Goal: Book appointment/travel/reservation

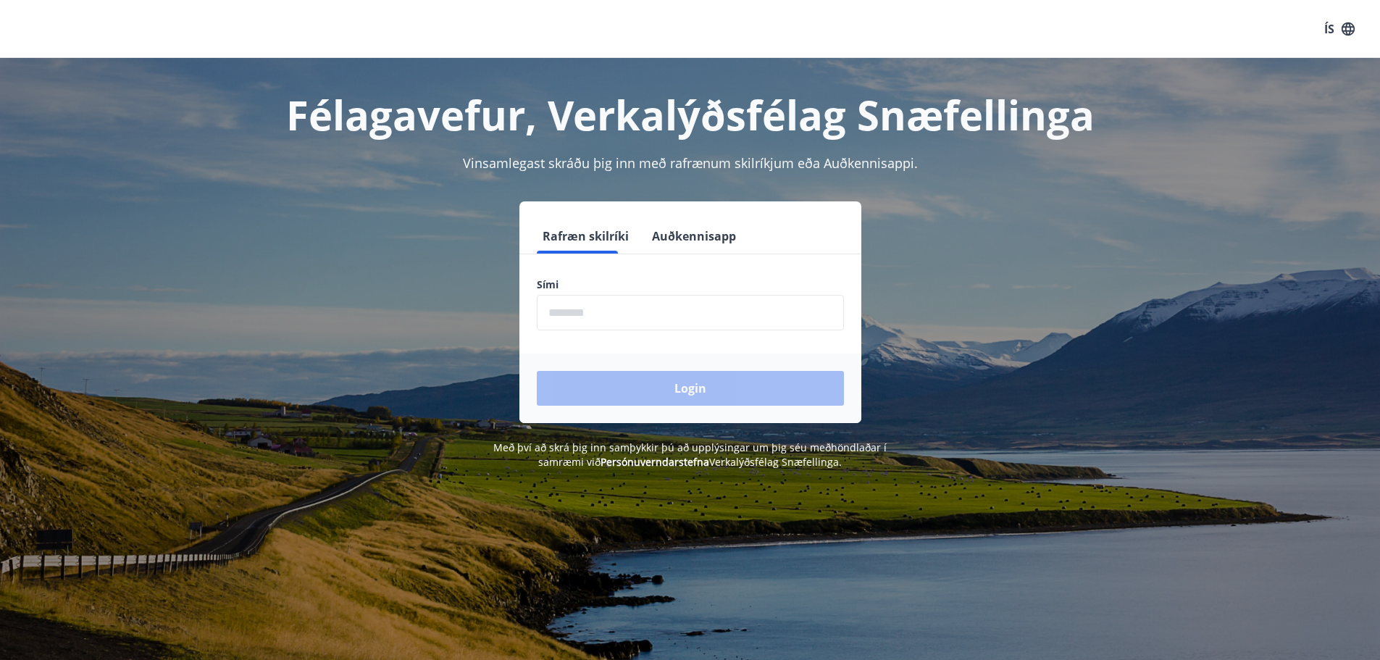
click at [588, 296] on input "phone" at bounding box center [690, 312] width 307 height 35
type input "********"
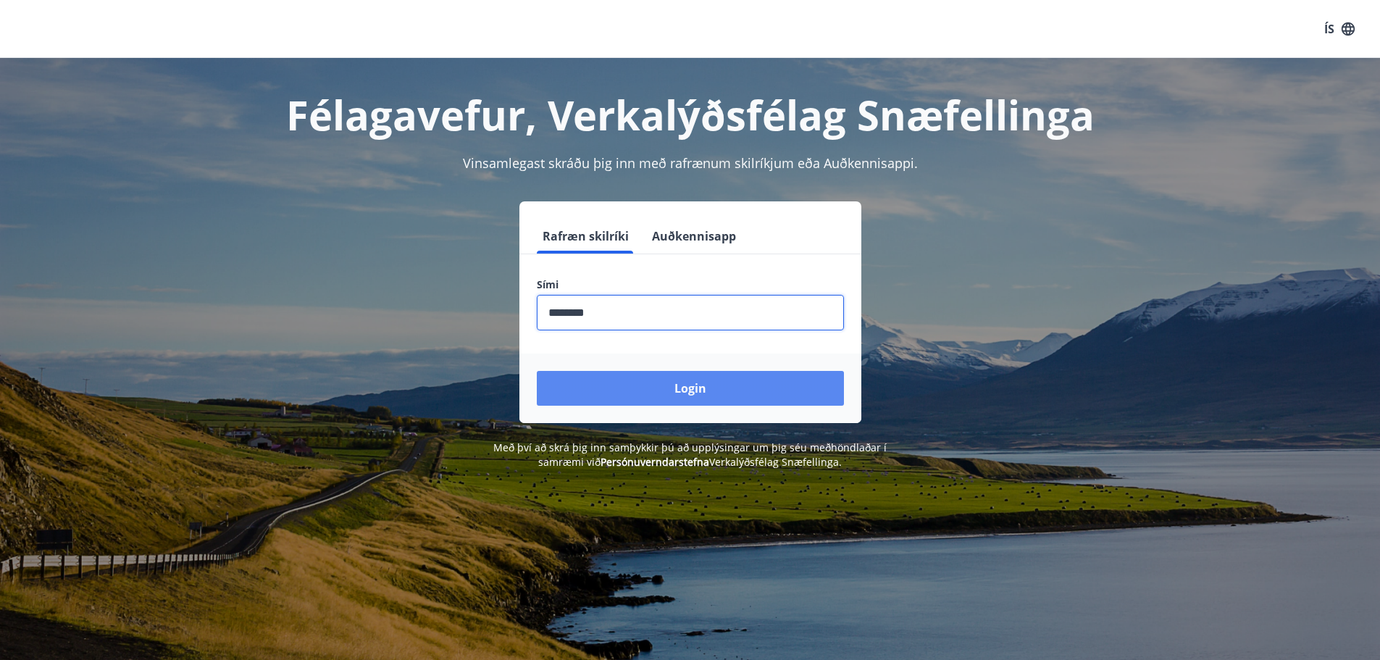
click at [642, 375] on button "Login" at bounding box center [690, 388] width 307 height 35
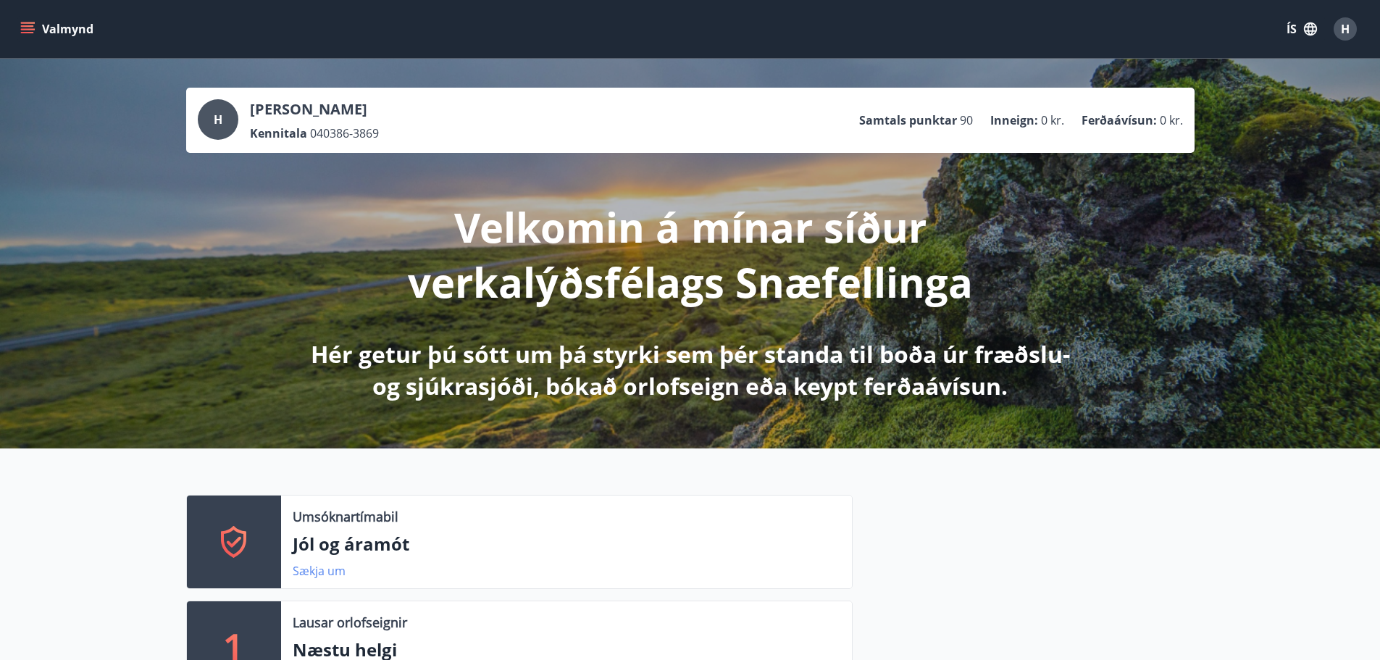
click at [329, 569] on link "Sækja um" at bounding box center [319, 571] width 53 height 16
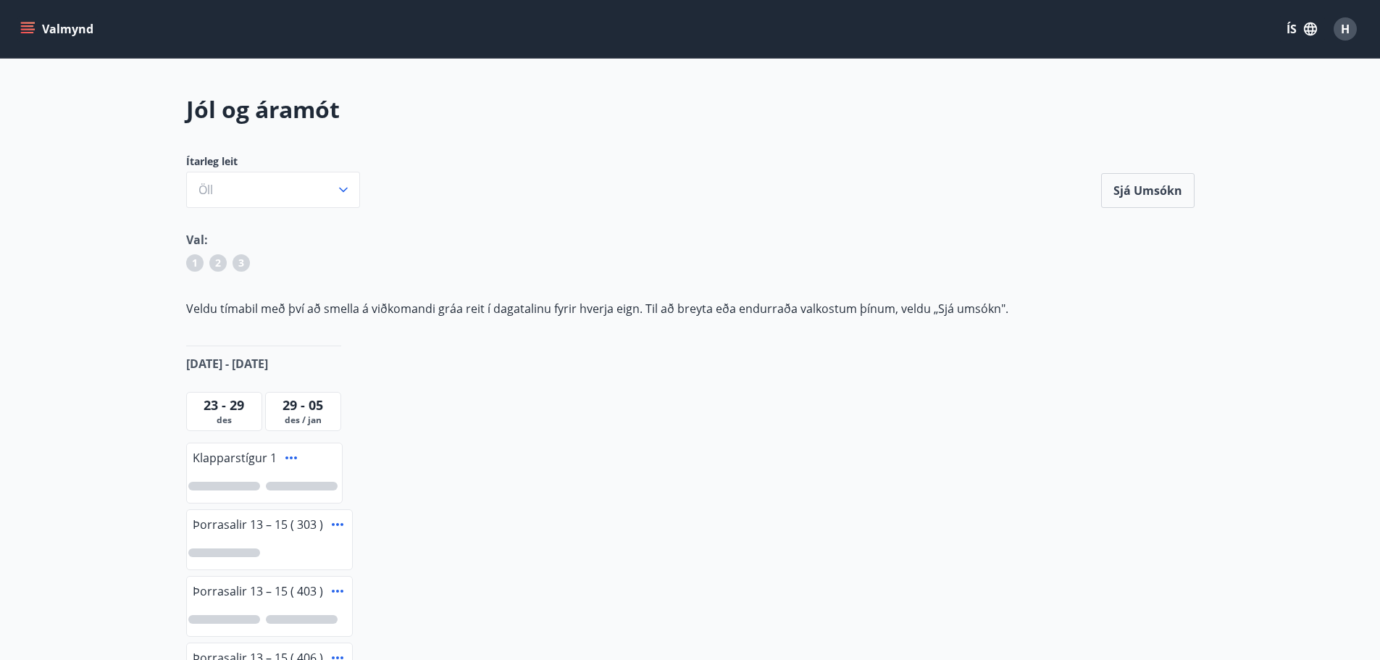
click at [38, 34] on button "Valmynd" at bounding box center [58, 29] width 82 height 26
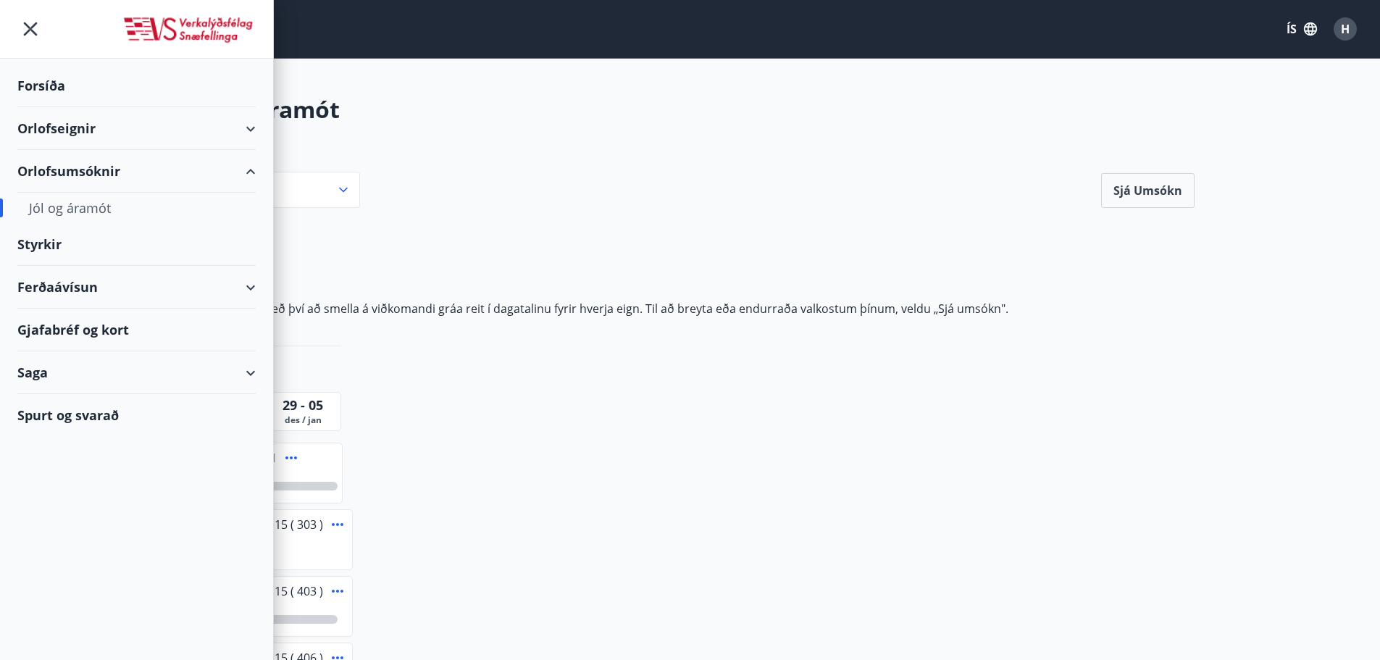
click at [250, 129] on div "Orlofseignir" at bounding box center [136, 128] width 238 height 43
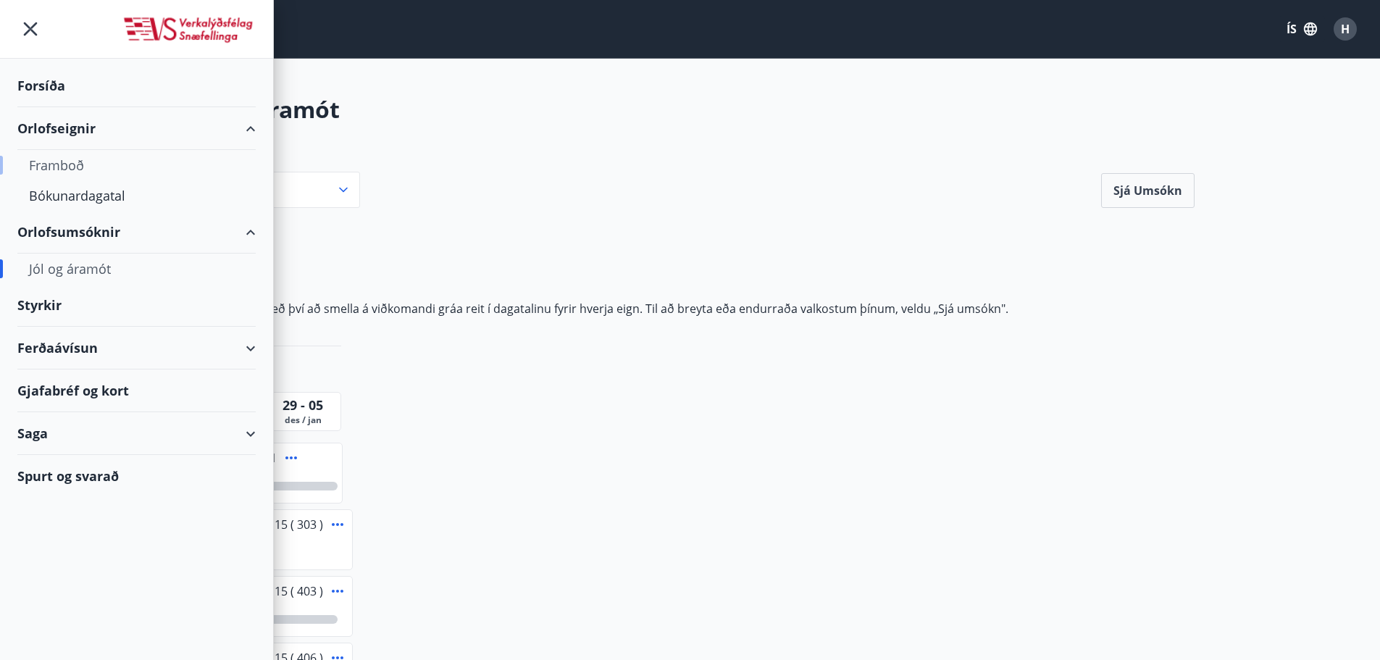
click at [54, 170] on div "Framboð" at bounding box center [136, 165] width 215 height 30
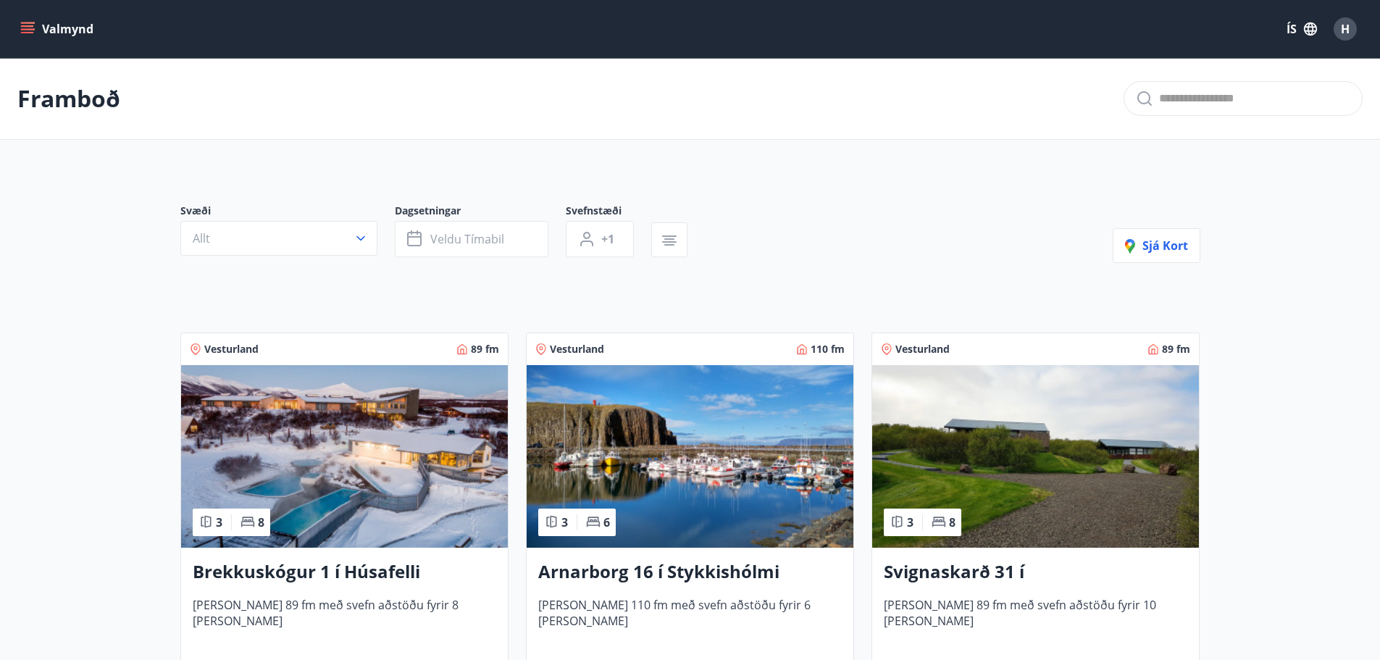
click at [706, 431] on img at bounding box center [690, 456] width 327 height 183
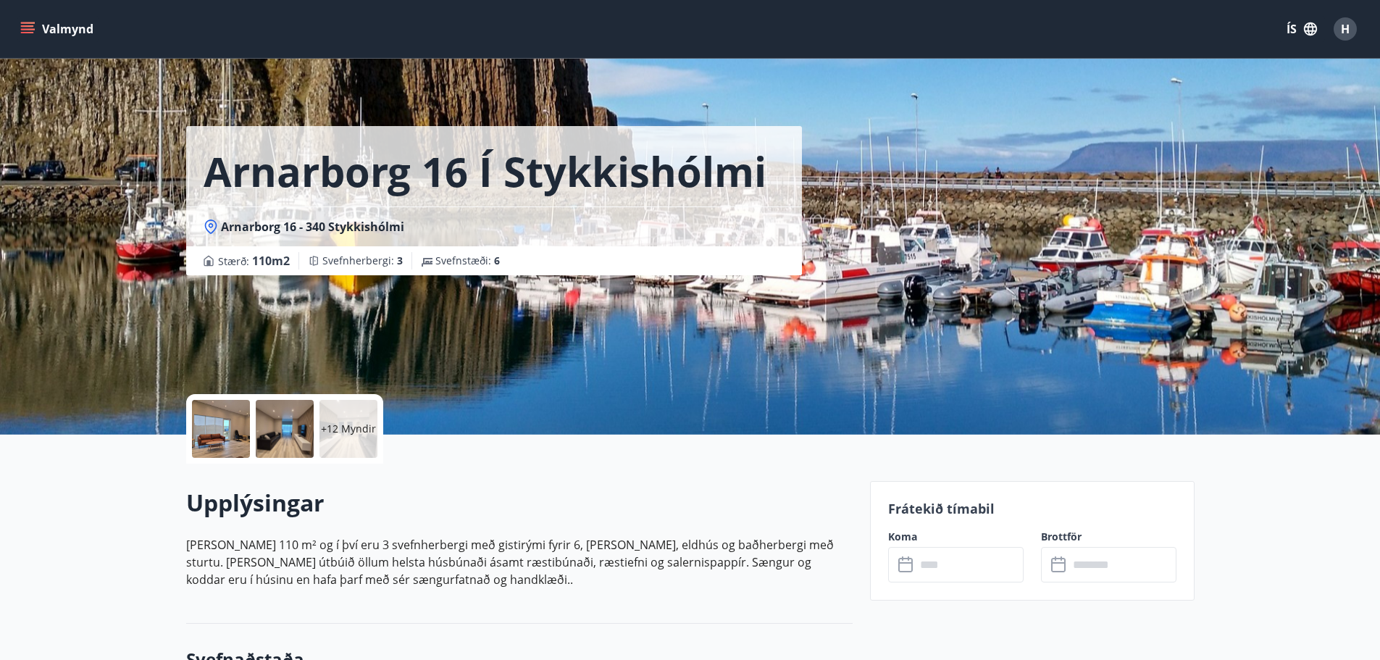
click at [977, 567] on input "text" at bounding box center [970, 564] width 108 height 35
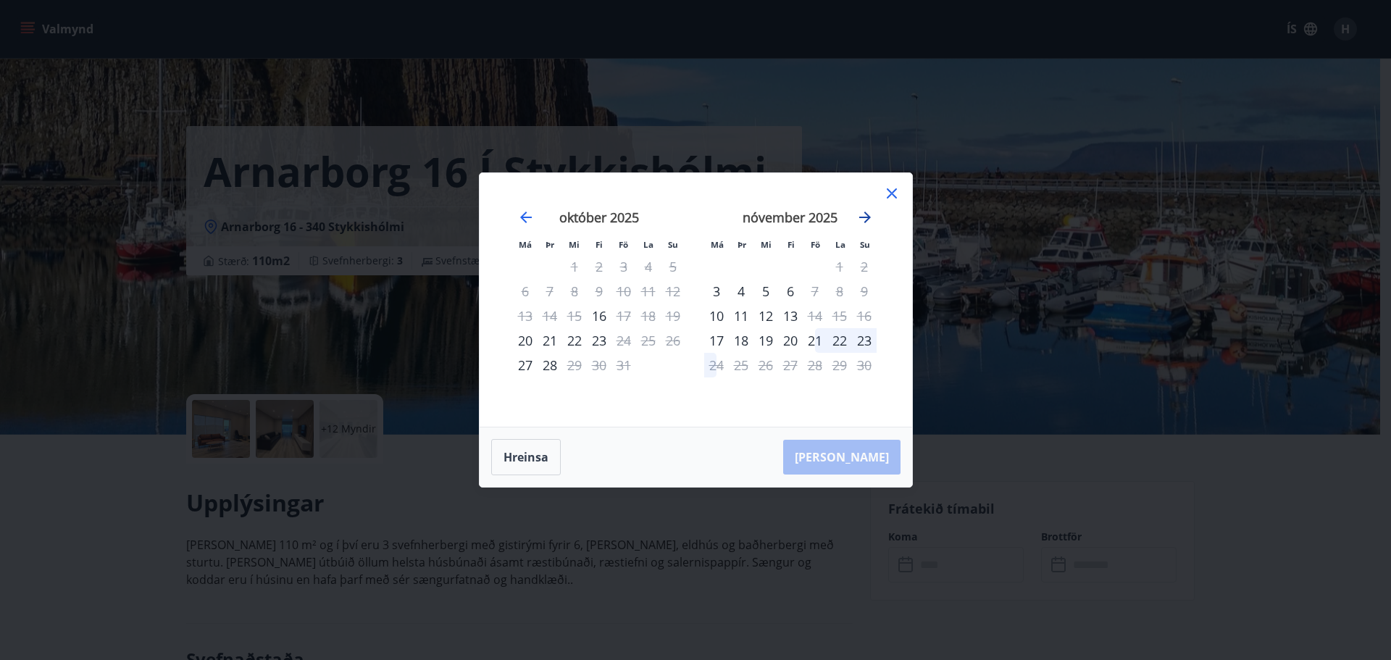
click at [868, 211] on icon "Move forward to switch to the next month." at bounding box center [864, 217] width 17 height 17
click at [888, 188] on icon at bounding box center [891, 193] width 17 height 17
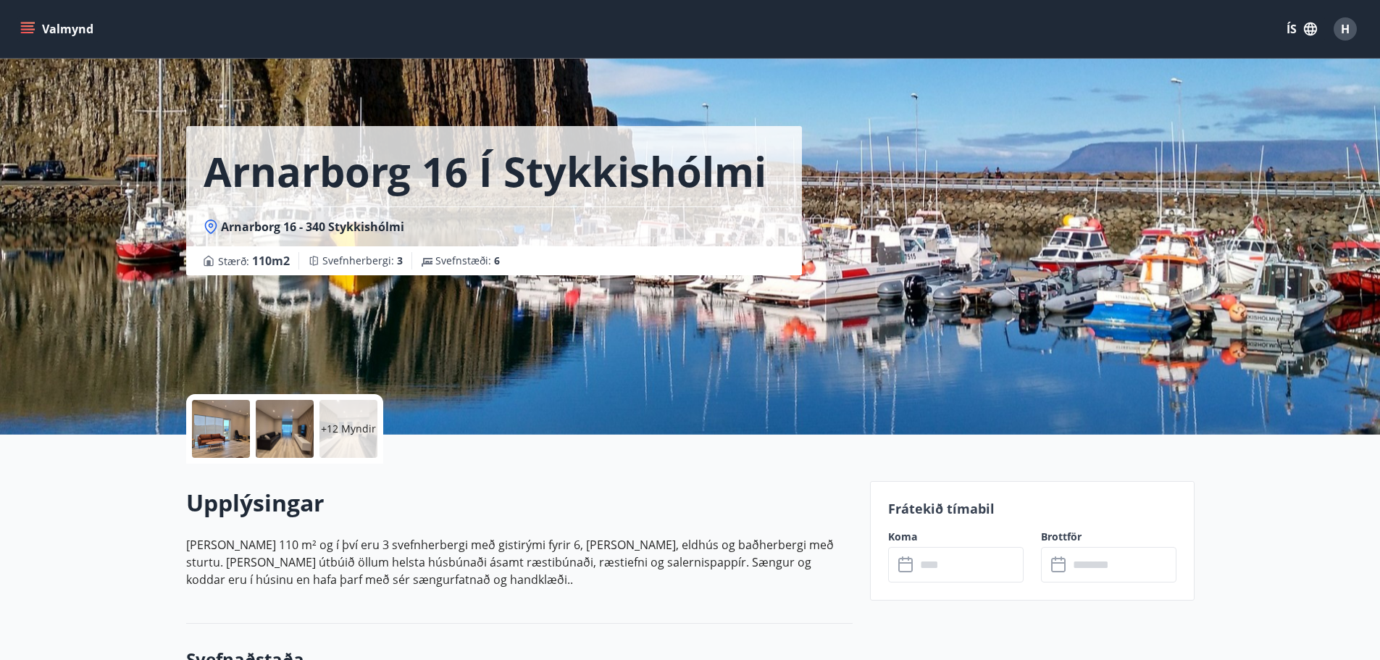
click at [217, 440] on div at bounding box center [221, 429] width 58 height 58
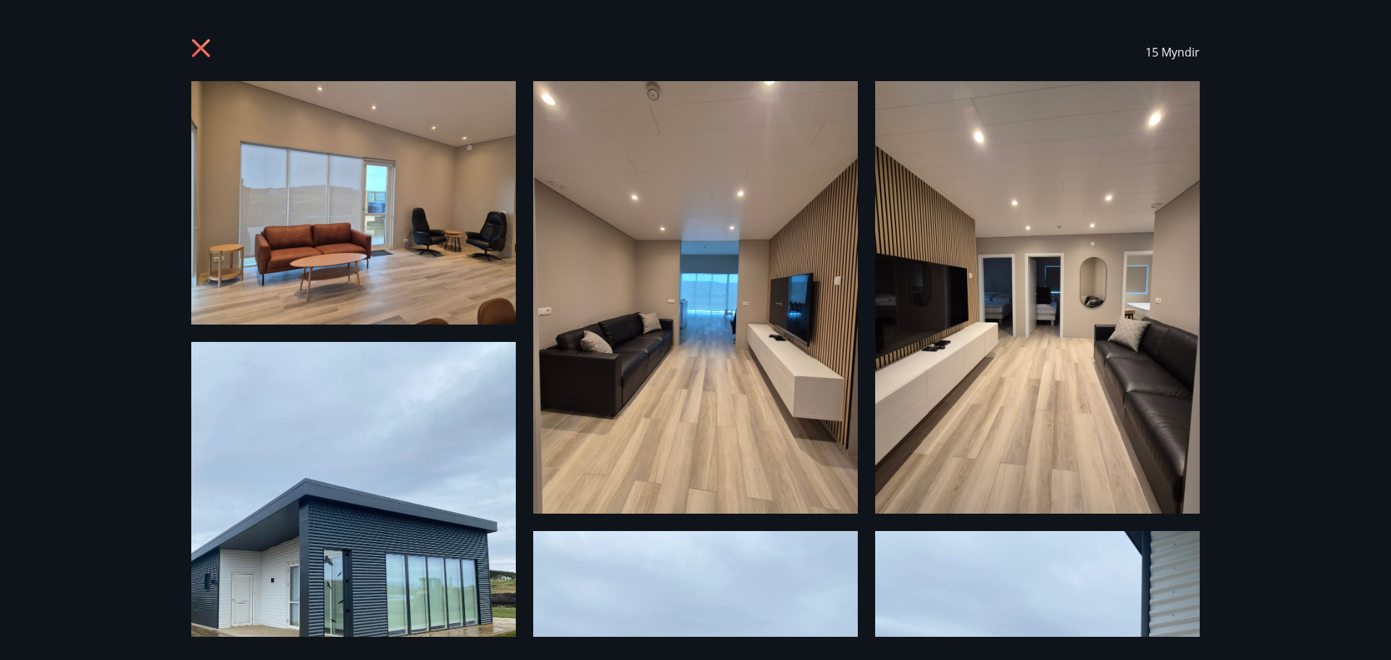
click at [197, 51] on icon at bounding box center [201, 48] width 18 height 18
